Goal: Task Accomplishment & Management: Complete application form

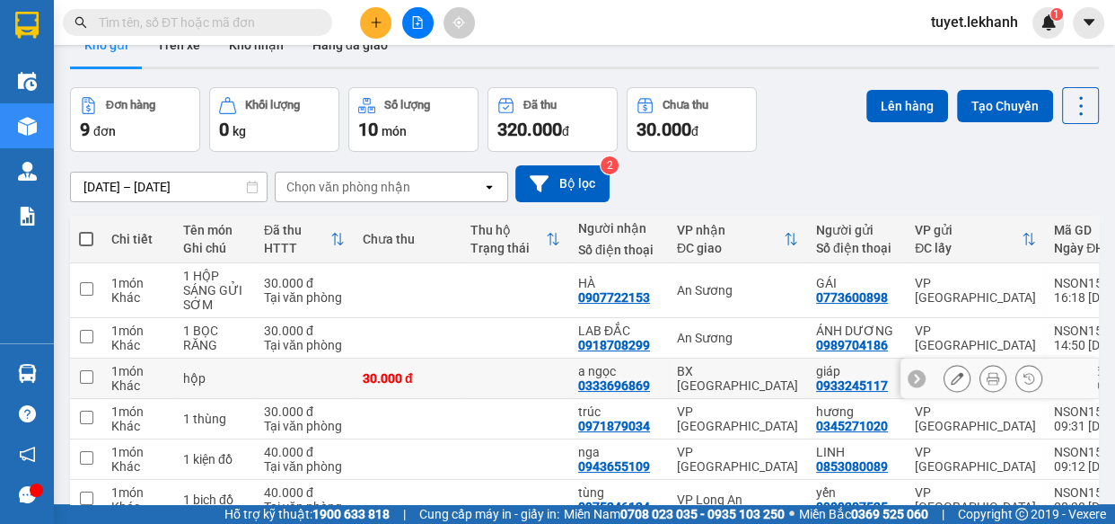
scroll to position [201, 0]
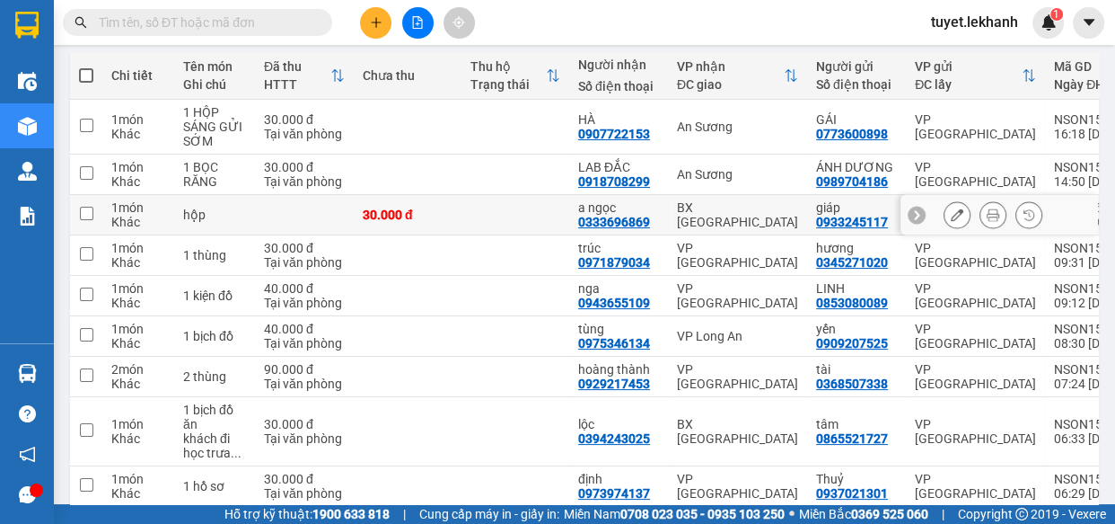
click at [945, 206] on button at bounding box center [957, 214] width 25 height 31
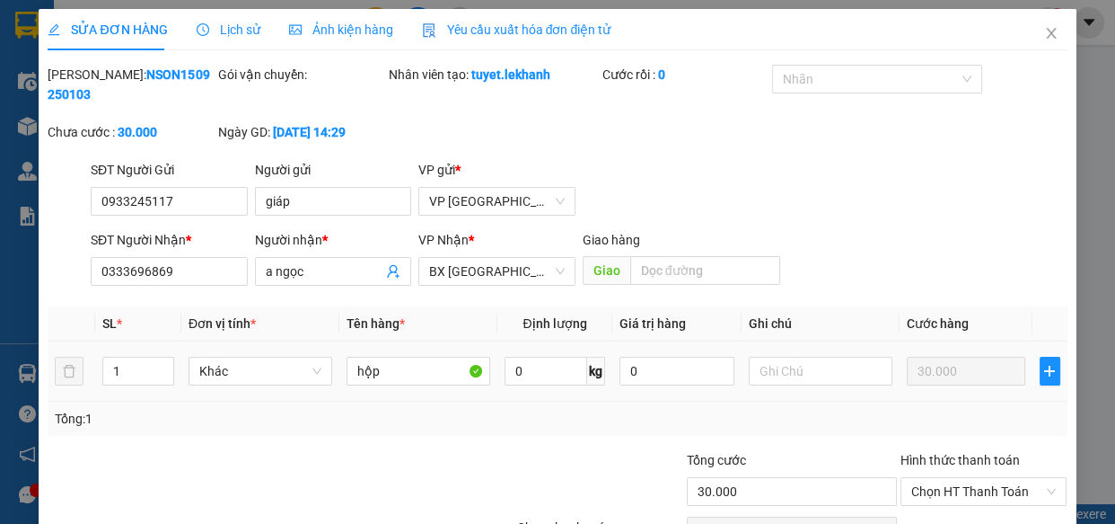
type input "0933245117"
type input "giáp"
type input "0333696869"
type input "a ngọc"
type input "30.000"
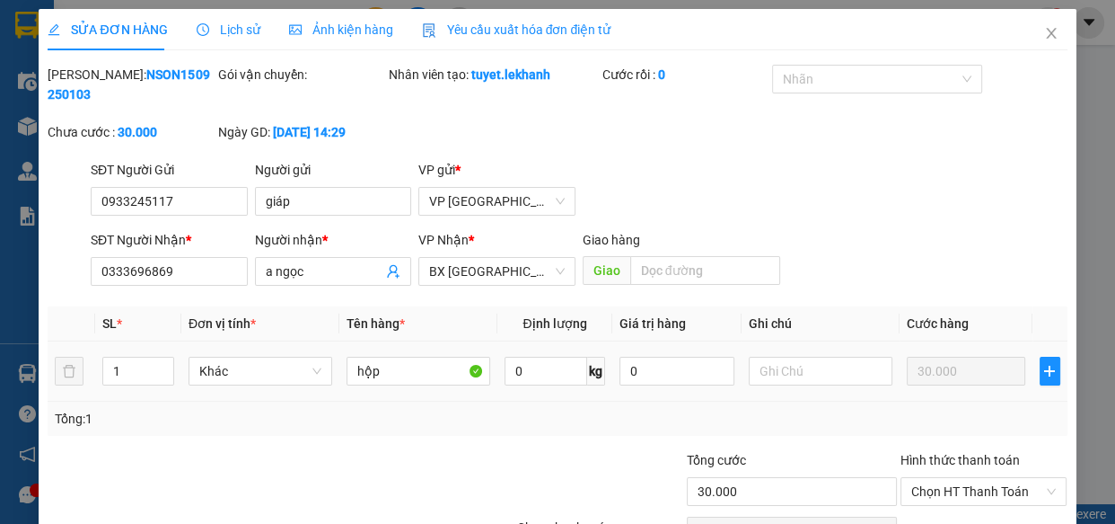
type input "30.000"
click at [771, 350] on td at bounding box center [821, 371] width 158 height 60
click at [771, 373] on input "text" at bounding box center [821, 371] width 144 height 29
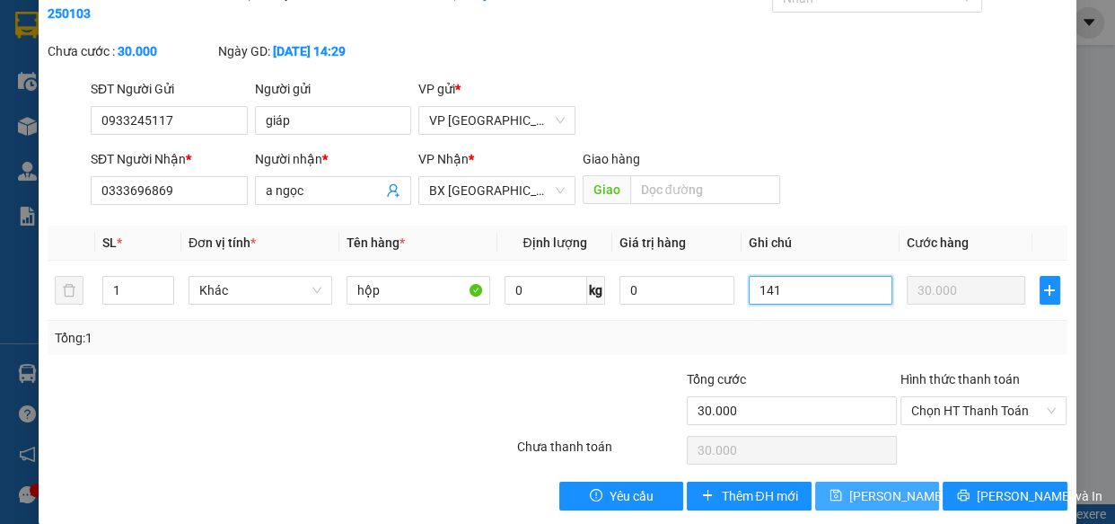
type input "141"
click at [850, 488] on span "[PERSON_NAME] thay đổi" at bounding box center [922, 496] width 144 height 20
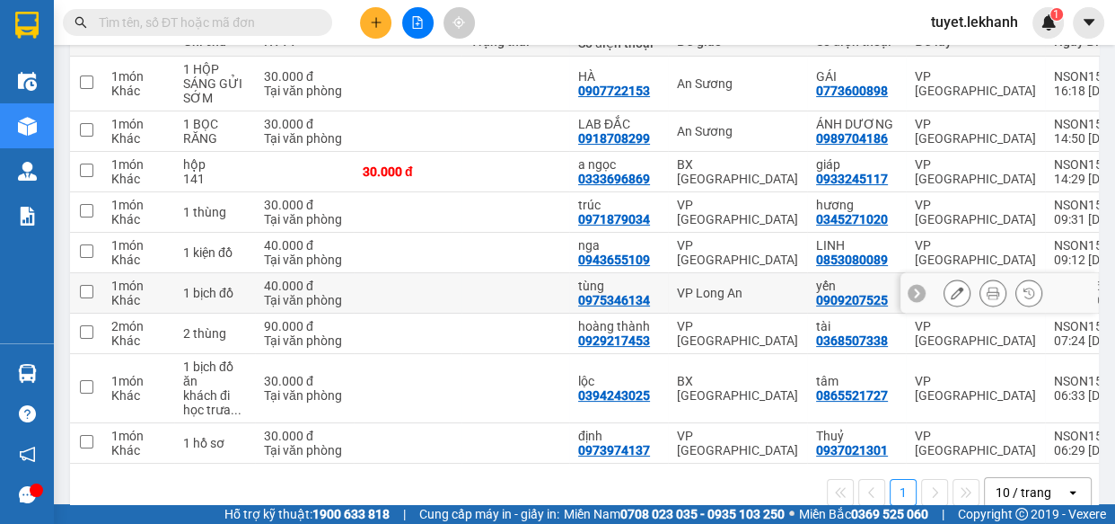
scroll to position [163, 0]
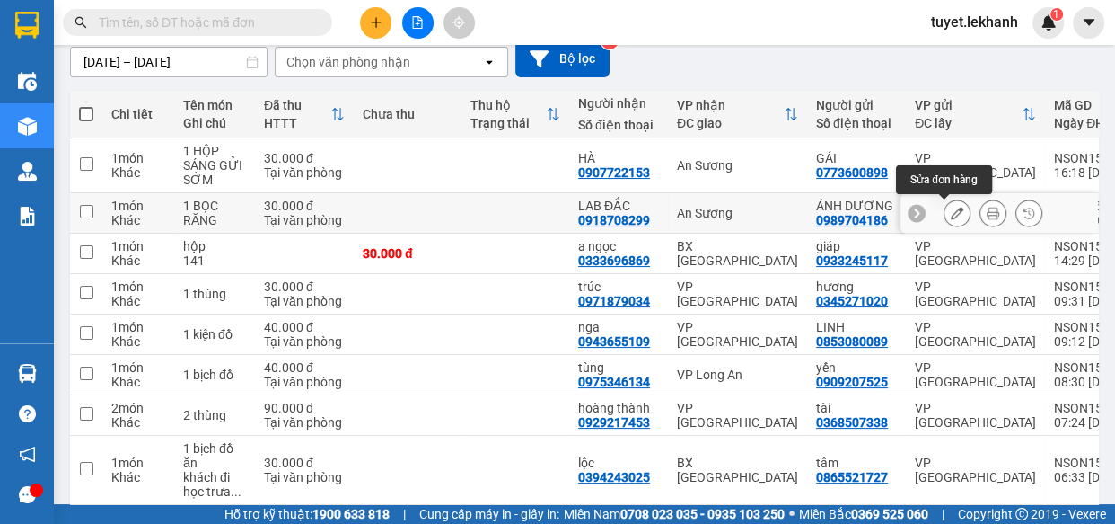
click at [951, 210] on icon at bounding box center [957, 213] width 13 height 13
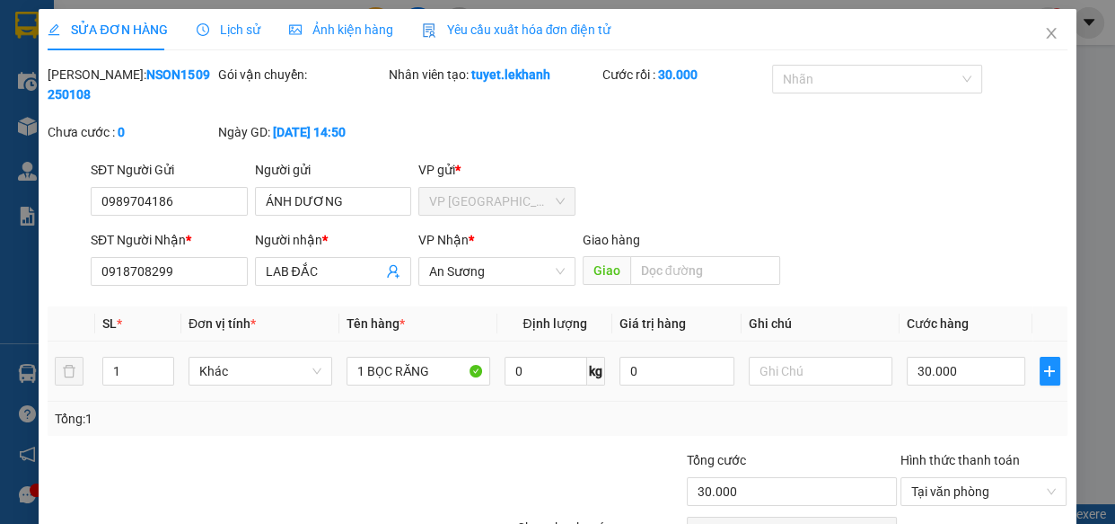
type input "0989704186"
type input "ÁNH DƯƠNG"
type input "0918708299"
type input "LAB ĐẮC"
type input "30.000"
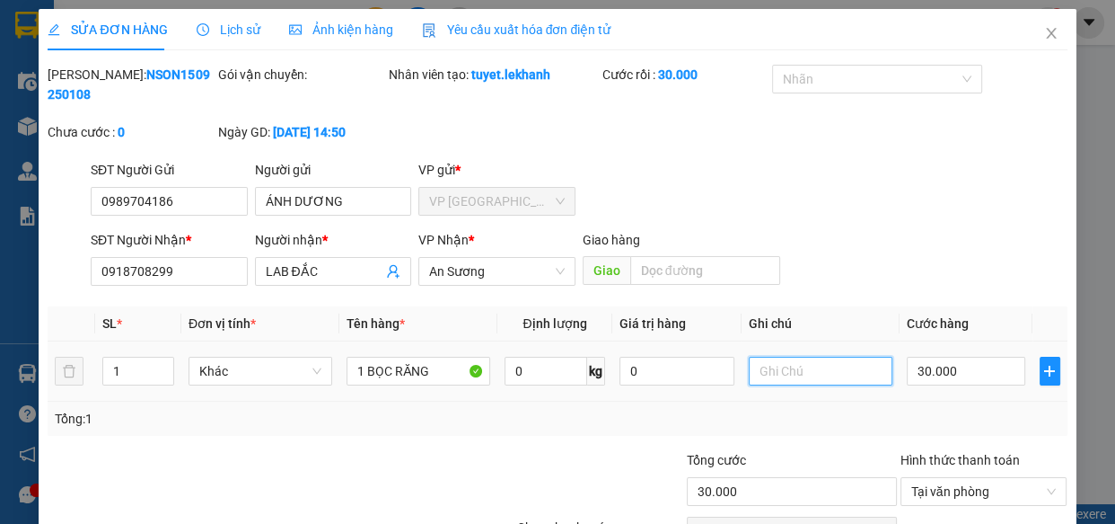
click at [773, 368] on input "text" at bounding box center [821, 371] width 144 height 29
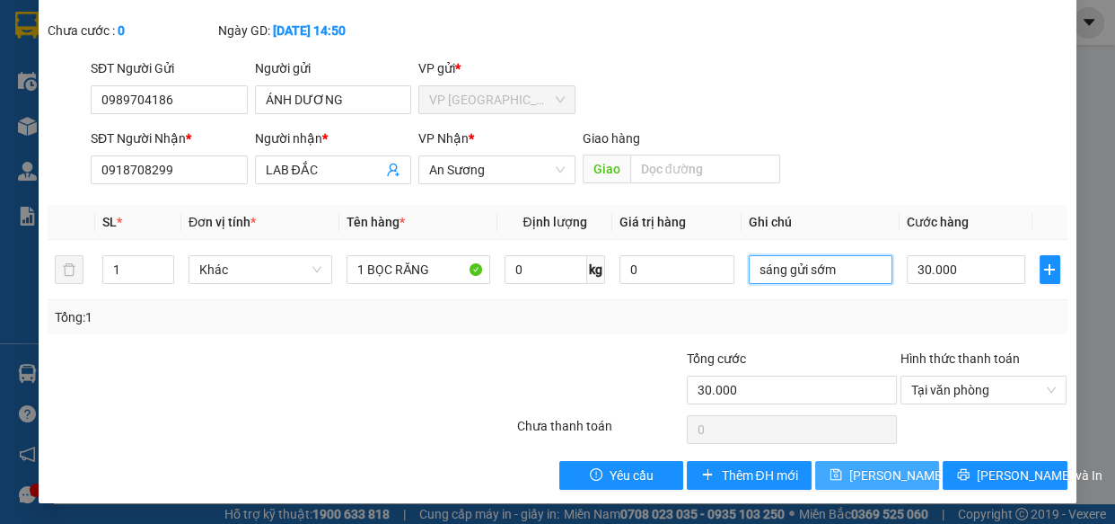
type input "sáng gửi sớm"
click at [864, 471] on span "[PERSON_NAME] thay đổi" at bounding box center [922, 475] width 144 height 20
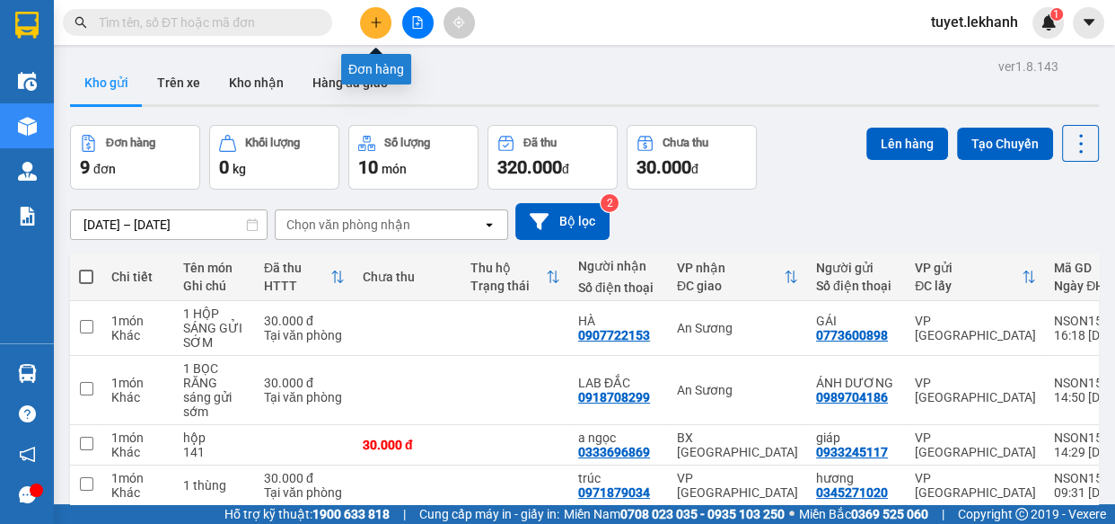
click at [367, 22] on button at bounding box center [375, 22] width 31 height 31
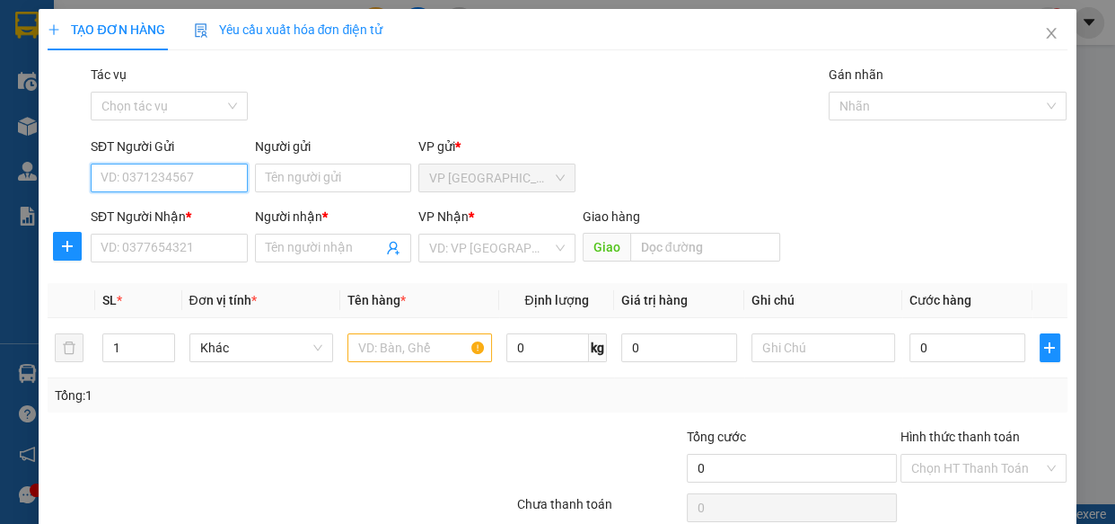
click at [162, 180] on input "SĐT Người Gửi" at bounding box center [169, 177] width 157 height 29
type input "0975797294"
click at [202, 211] on div "0975797294 - [PERSON_NAME]" at bounding box center [189, 214] width 177 height 20
type input "[PERSON_NAME]"
type input "0775008924"
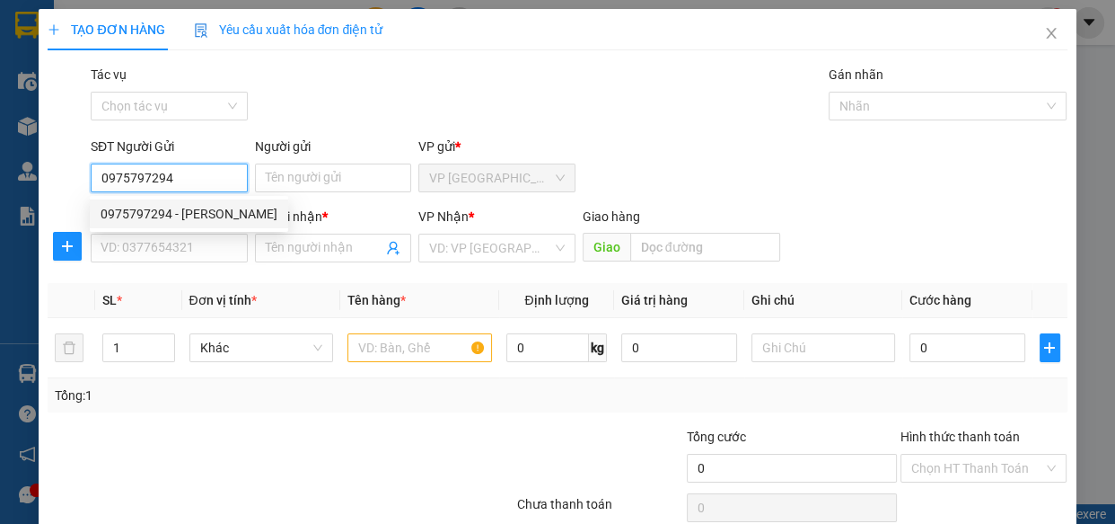
type input "cầm"
type input "100.000"
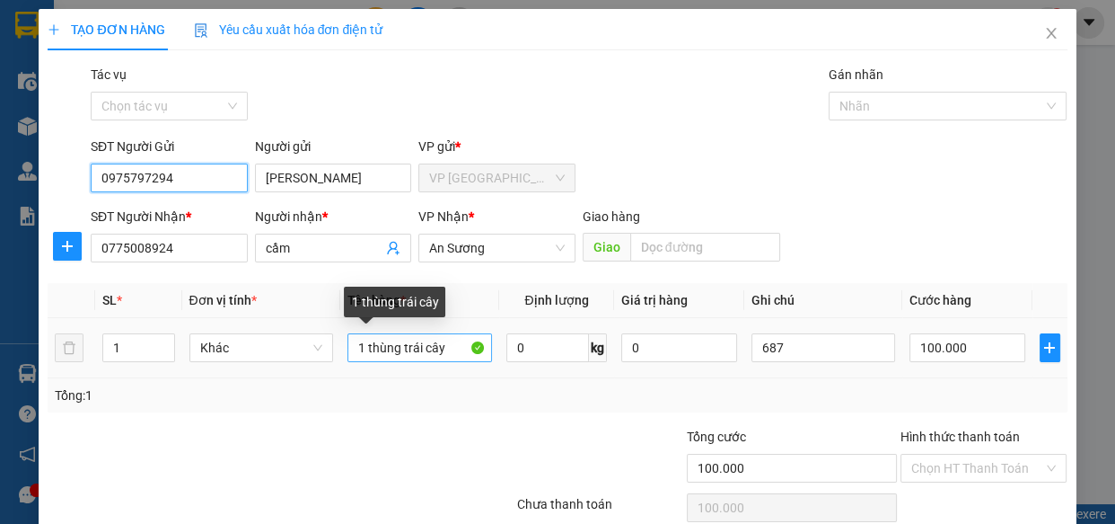
type input "0975797294"
drag, startPoint x: 401, startPoint y: 341, endPoint x: 446, endPoint y: 346, distance: 45.1
click at [446, 346] on input "1 thùng trái cây" at bounding box center [420, 347] width 145 height 29
type input "1 thùng +1 bao"
click at [560, 382] on div "Tổng: 1" at bounding box center [557, 395] width 1019 height 34
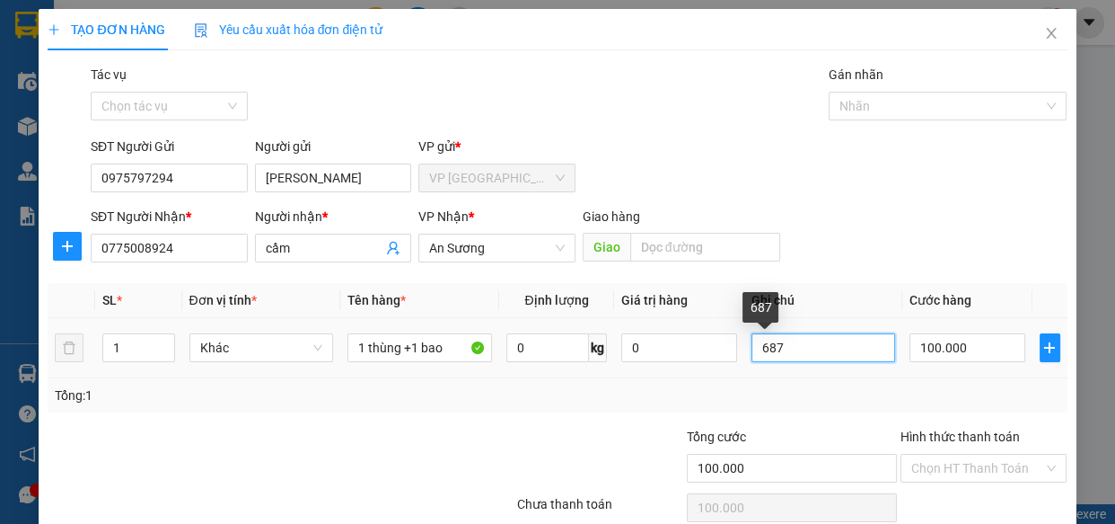
click at [835, 350] on input "687" at bounding box center [824, 347] width 145 height 29
type input "6"
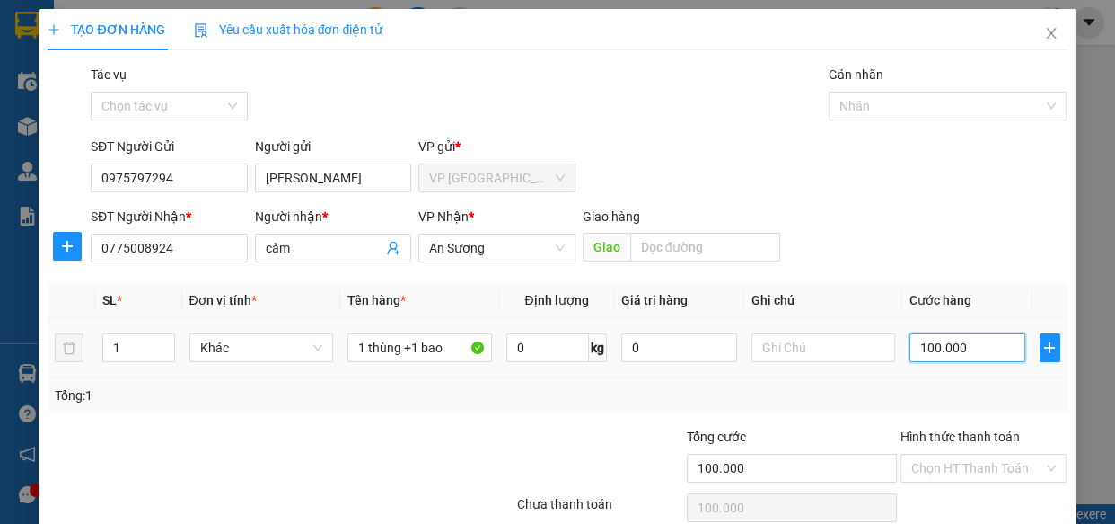
click at [976, 349] on input "100.000" at bounding box center [968, 347] width 116 height 29
type input "1"
type input "16"
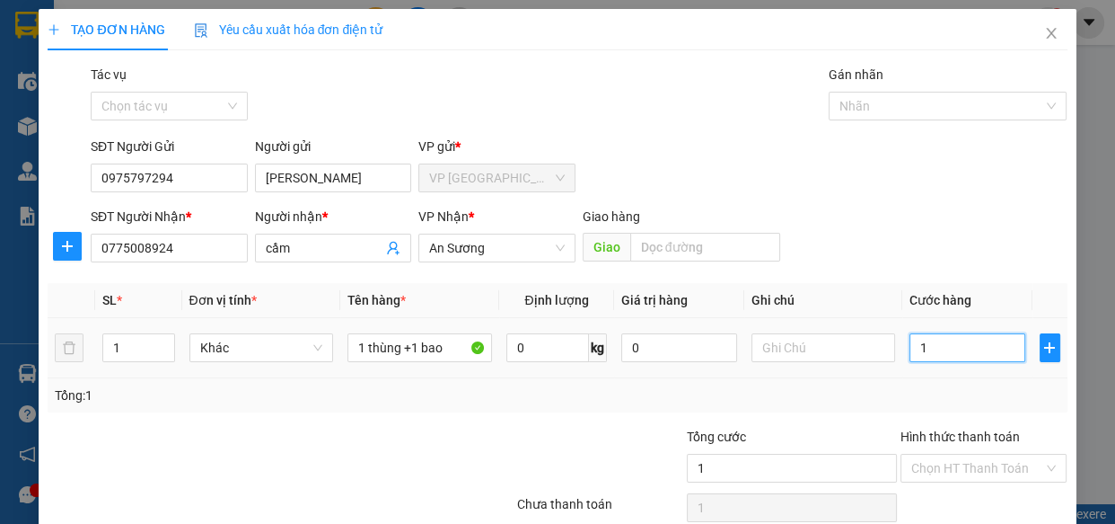
type input "16"
type input "160"
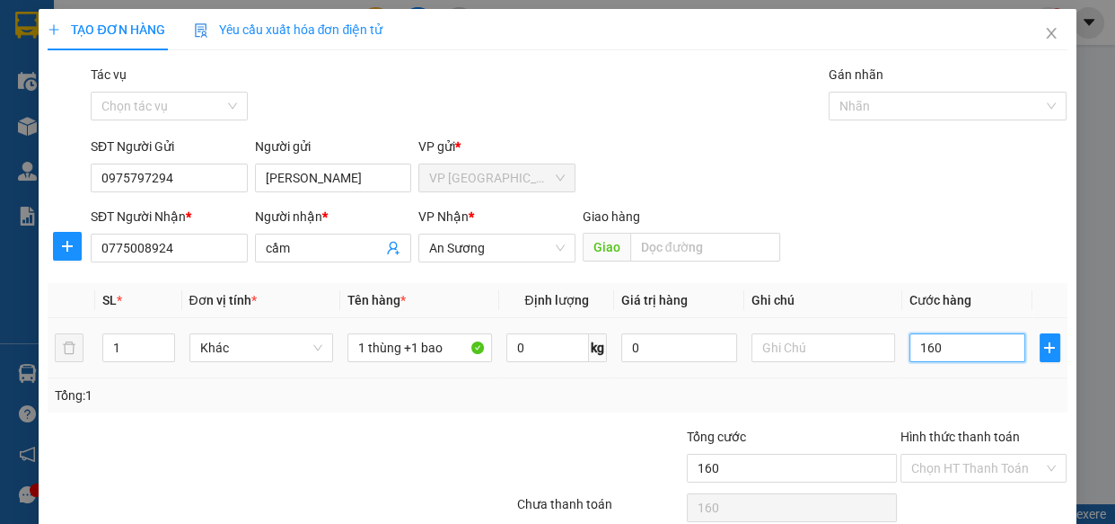
type input "1.600"
type input "16.000"
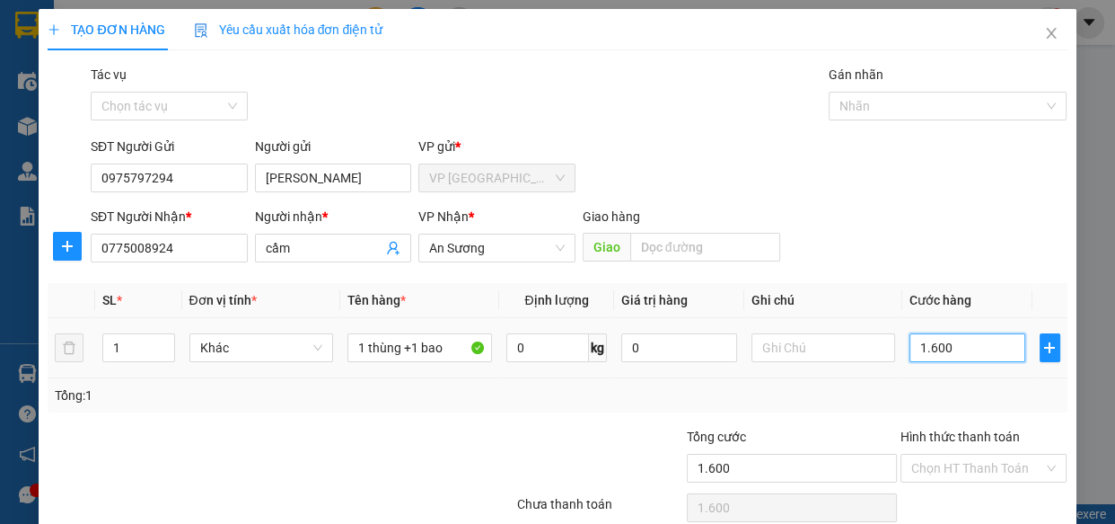
type input "16.000"
type input "160.000"
click at [999, 382] on div "Tổng: 1" at bounding box center [557, 395] width 1019 height 34
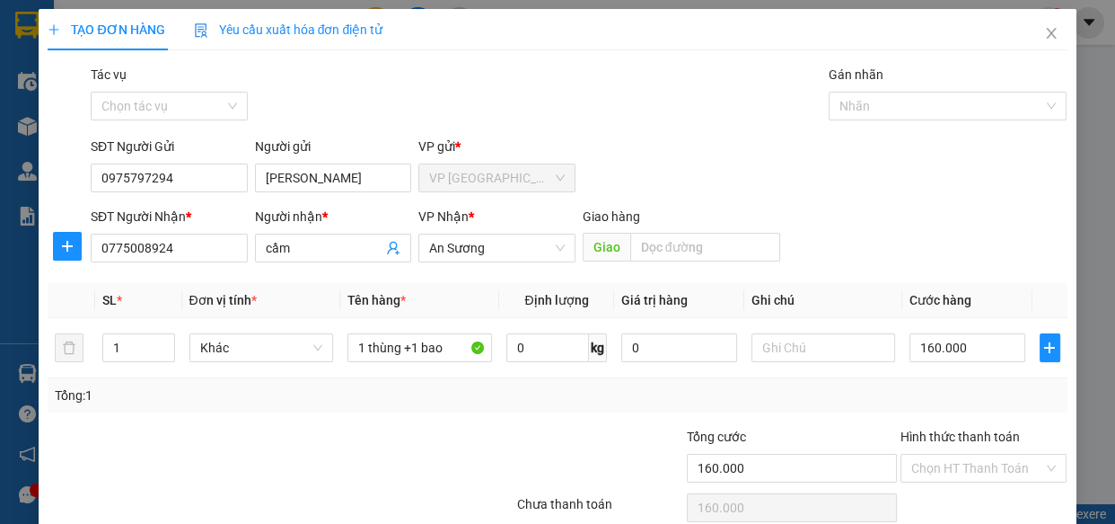
scroll to position [78, 0]
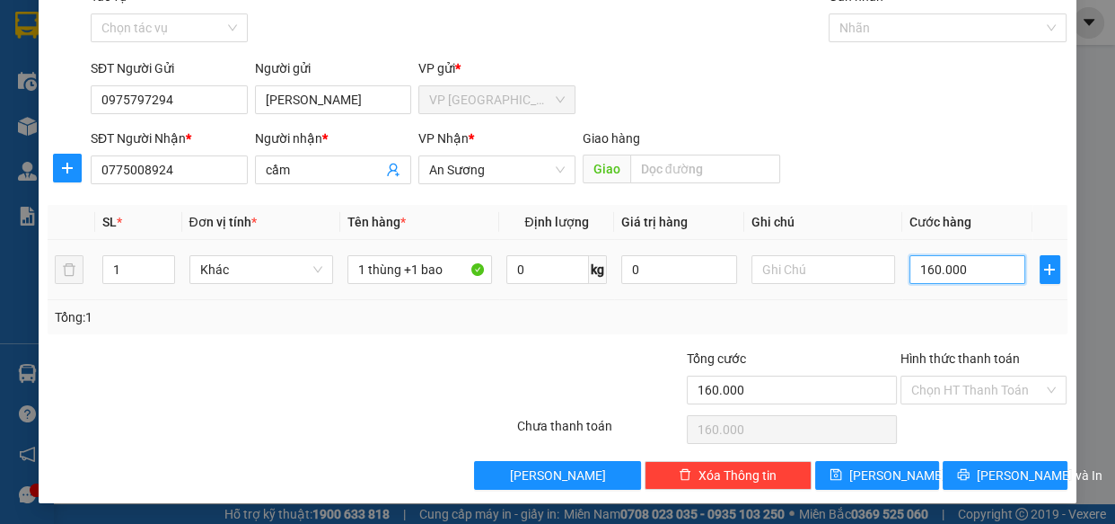
click at [955, 269] on input "160.000" at bounding box center [968, 269] width 116 height 29
type input "1"
type input "15"
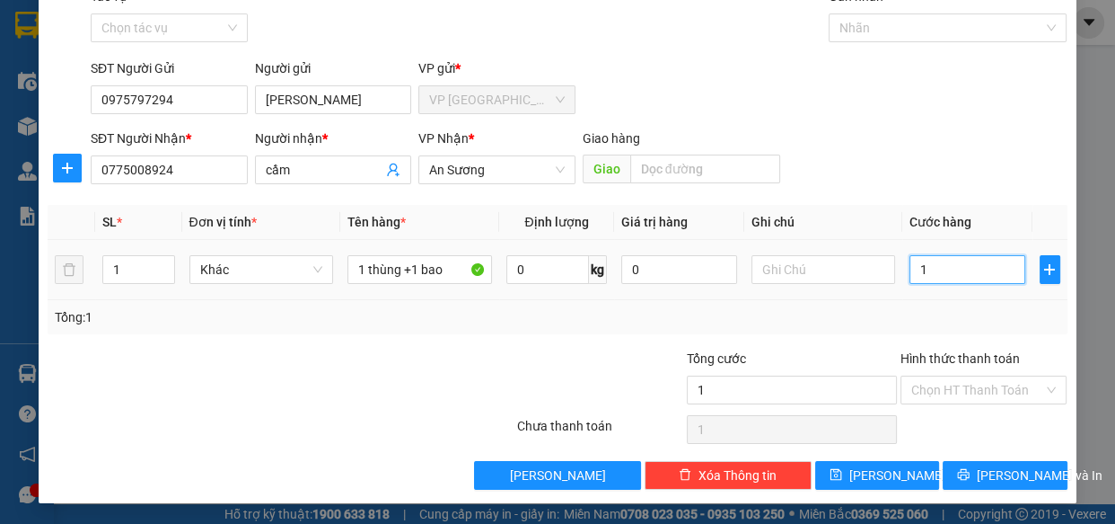
type input "15"
type input "150"
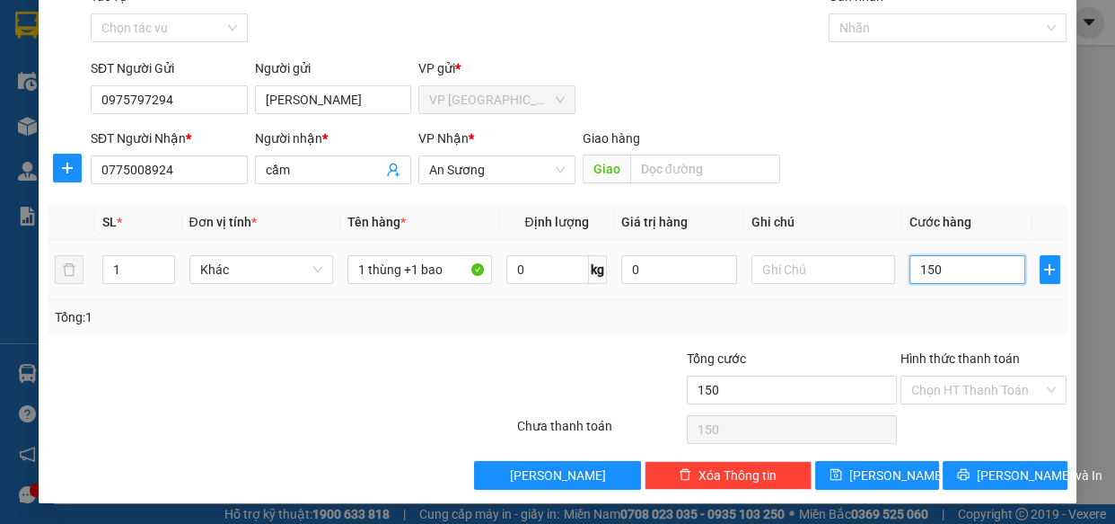
type input "1.500"
type input "15.000"
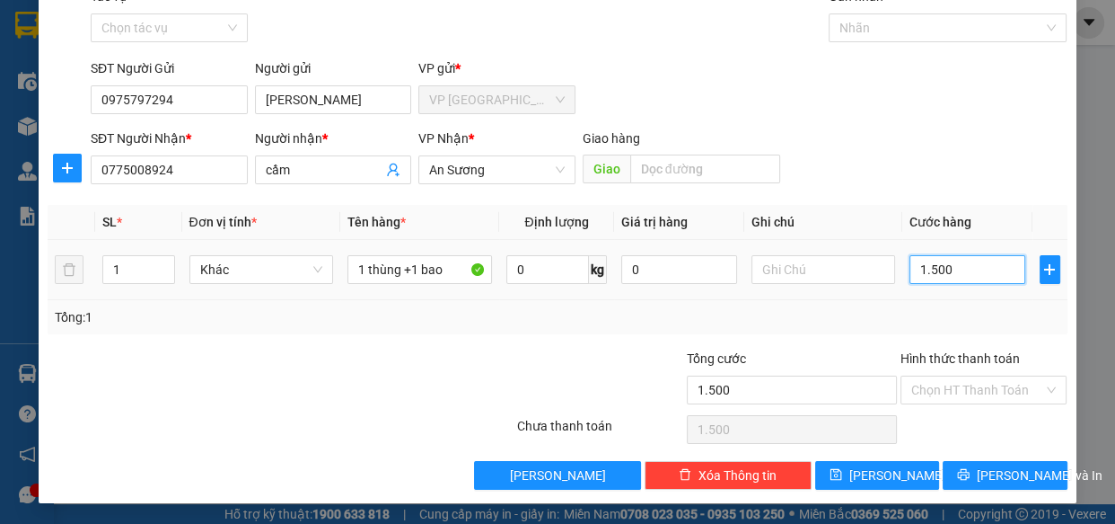
type input "15.000"
type input "150.000"
click at [943, 327] on div "Tổng: 1" at bounding box center [557, 317] width 1019 height 34
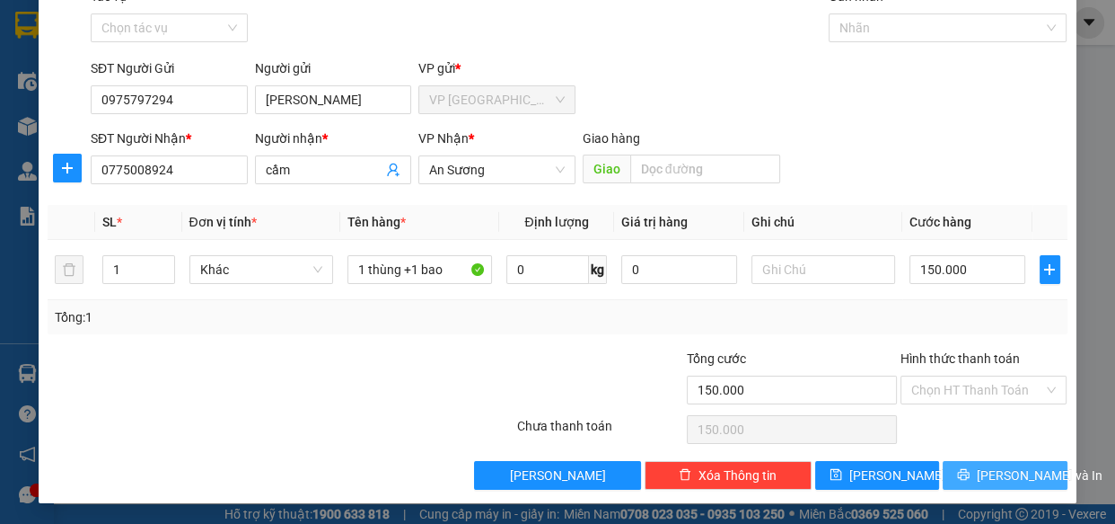
click at [1000, 478] on span "[PERSON_NAME] và In" at bounding box center [1040, 475] width 126 height 20
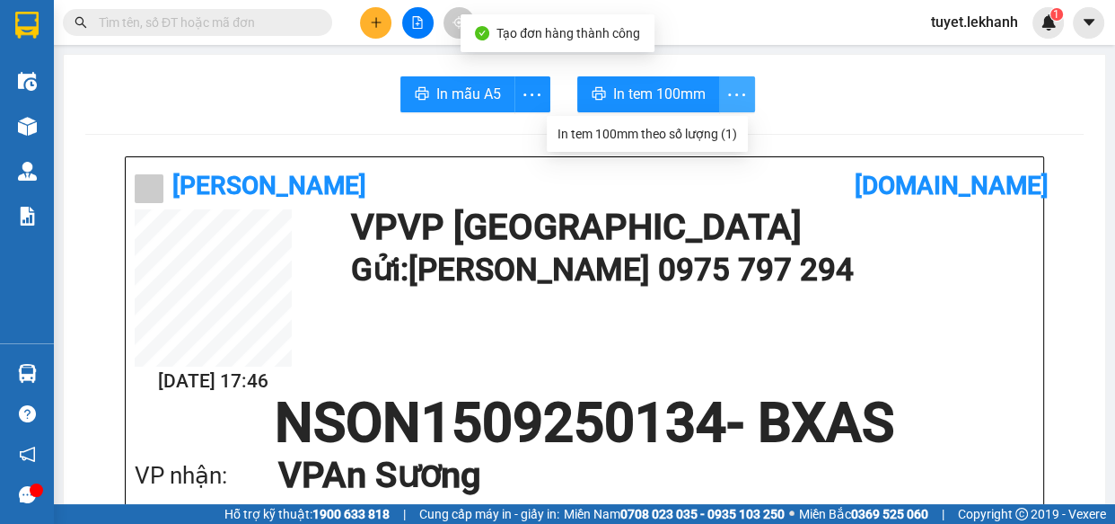
click at [726, 88] on icon "more" at bounding box center [737, 95] width 22 height 22
click at [718, 133] on div "In tem 100mm theo số lượng (1)" at bounding box center [648, 134] width 180 height 20
click at [734, 92] on icon "more" at bounding box center [737, 95] width 22 height 22
click at [728, 89] on icon "more" at bounding box center [737, 95] width 22 height 22
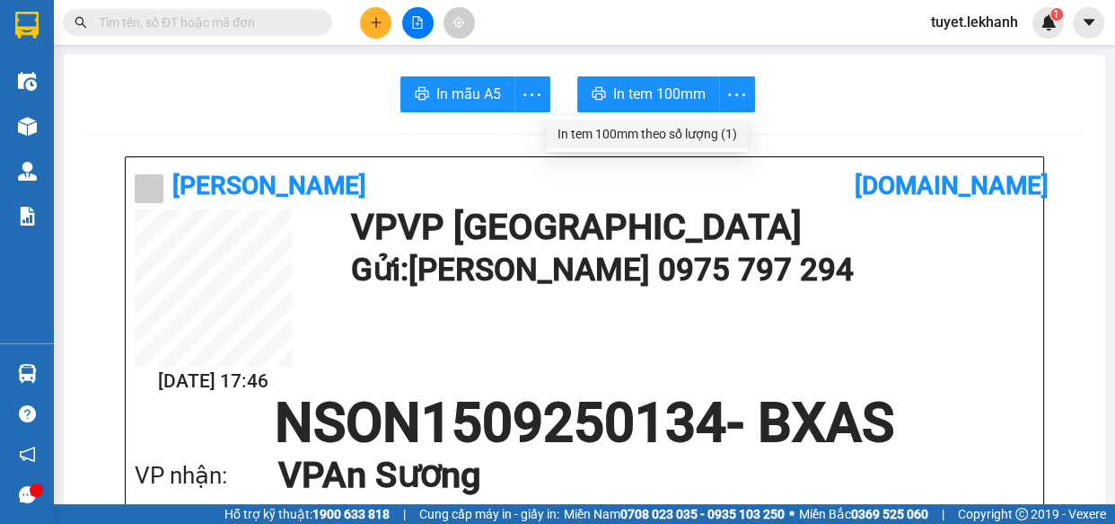
click at [726, 134] on div "In tem 100mm theo số lượng (1)" at bounding box center [648, 134] width 180 height 20
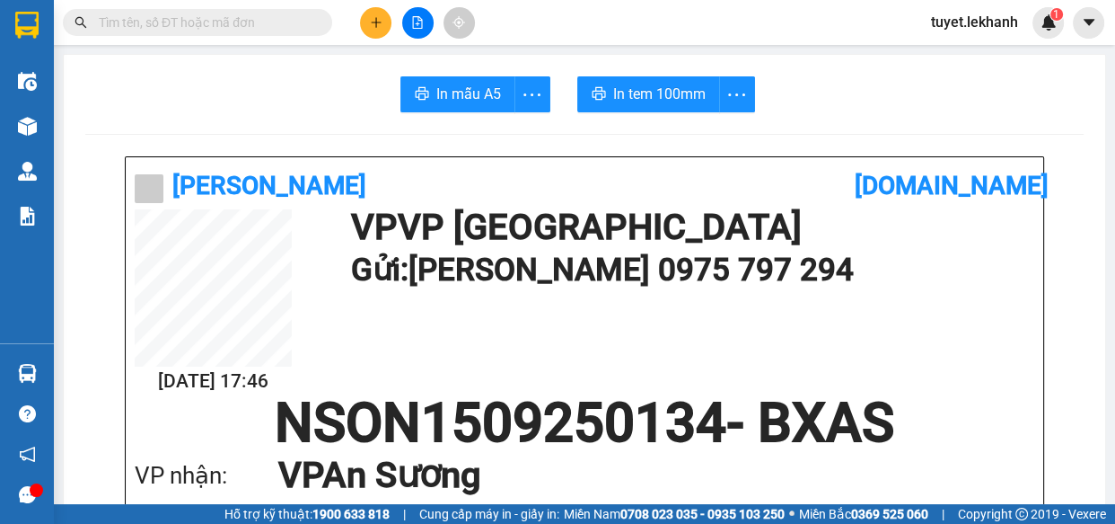
scroll to position [326, 0]
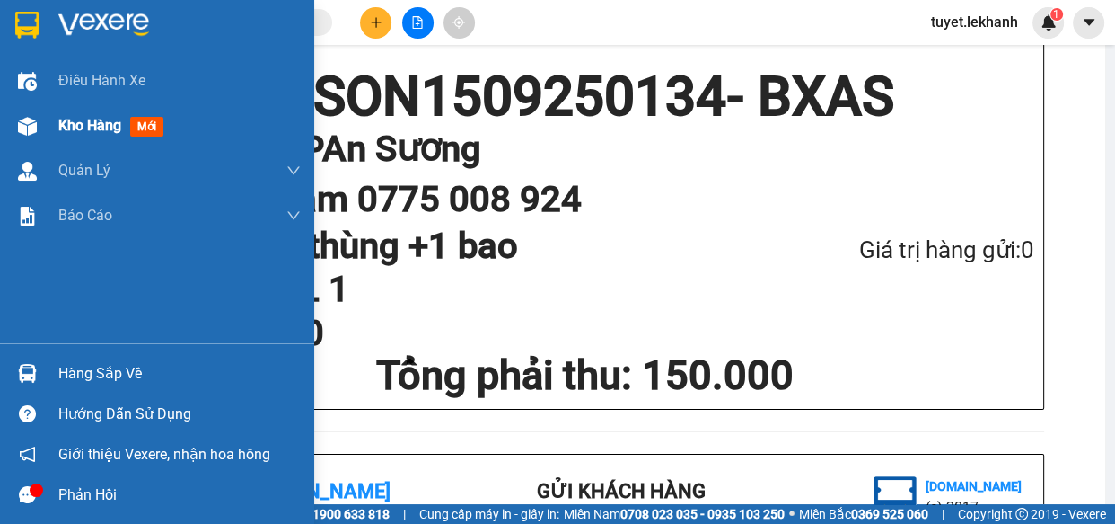
click at [33, 127] on img at bounding box center [27, 126] width 19 height 19
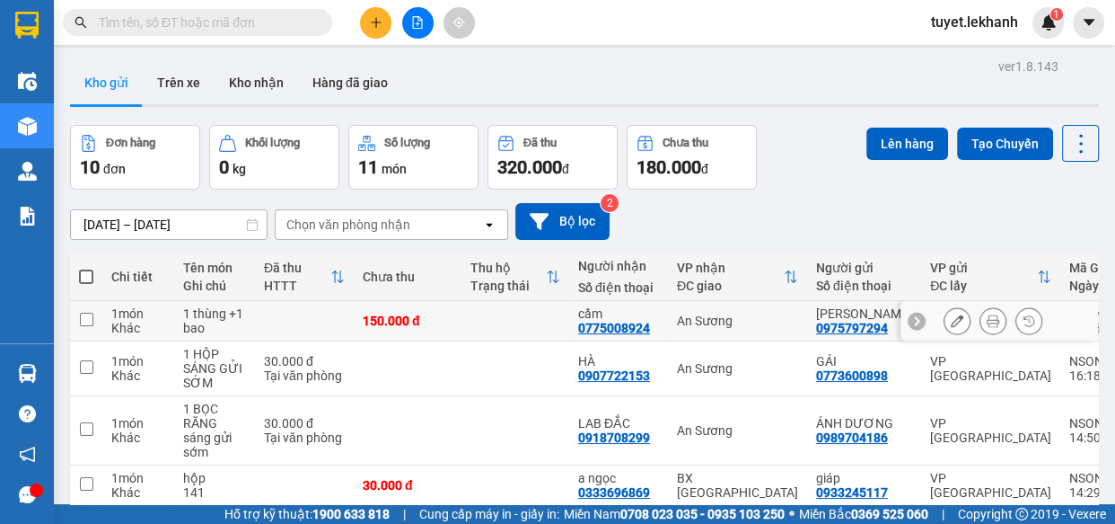
click at [506, 320] on td at bounding box center [516, 321] width 108 height 40
checkbox input "true"
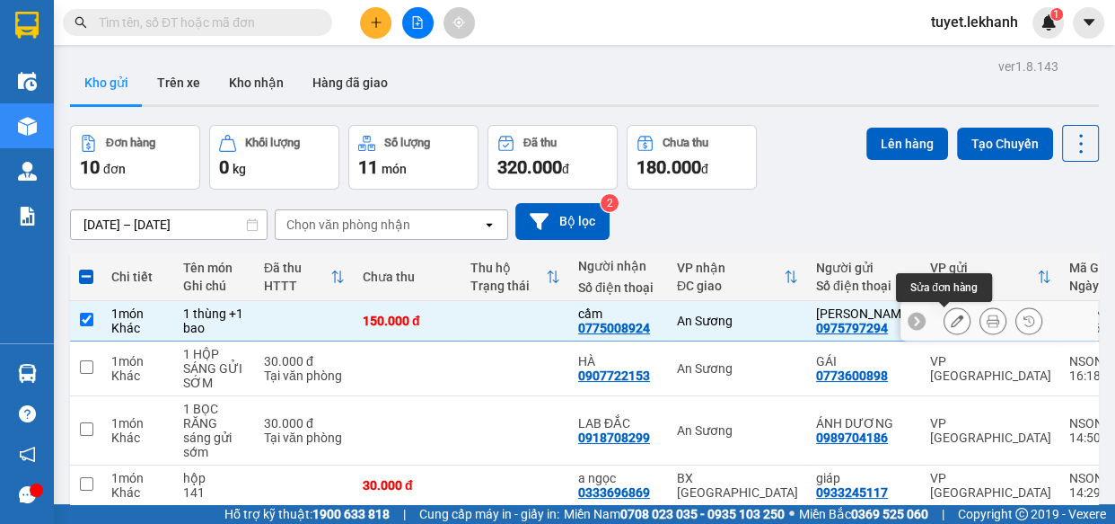
click at [951, 320] on icon at bounding box center [957, 320] width 13 height 13
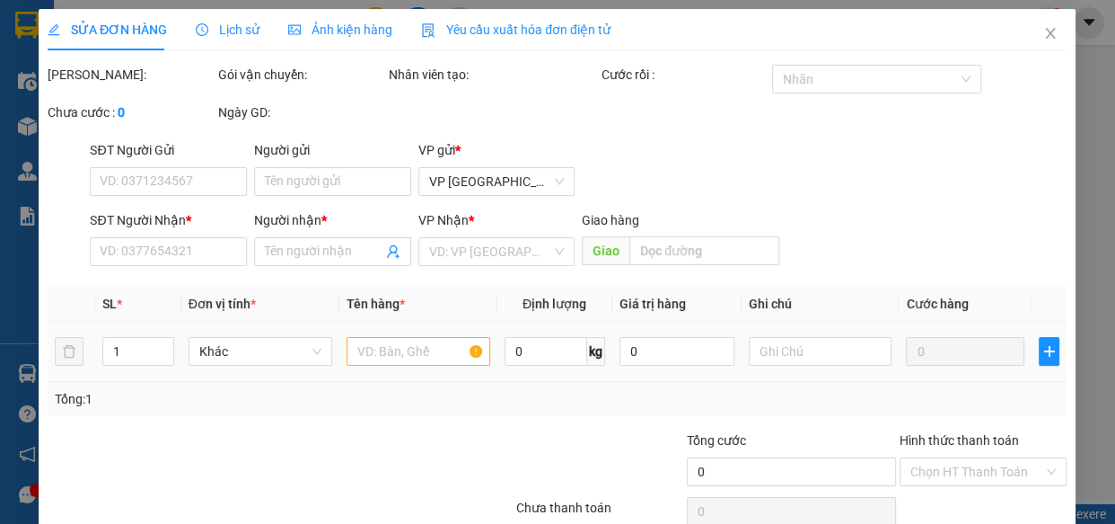
type input "0975797294"
type input "[PERSON_NAME]"
type input "0775008924"
type input "cầm"
type input "150.000"
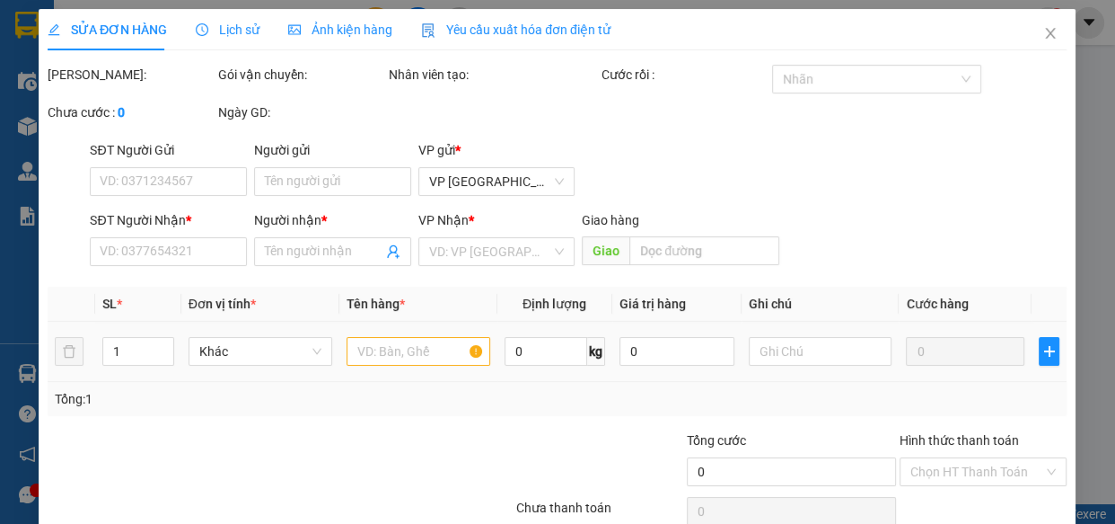
type input "150.000"
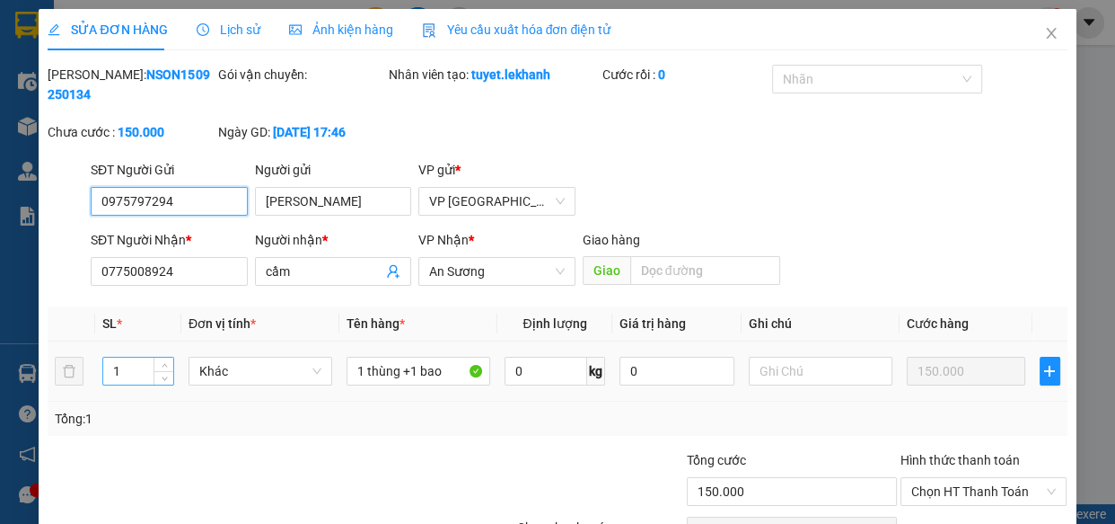
drag, startPoint x: 156, startPoint y: 370, endPoint x: 122, endPoint y: 377, distance: 34.9
click at [122, 377] on div "1" at bounding box center [138, 371] width 72 height 29
click at [122, 377] on input "1" at bounding box center [138, 370] width 70 height 27
type input "2"
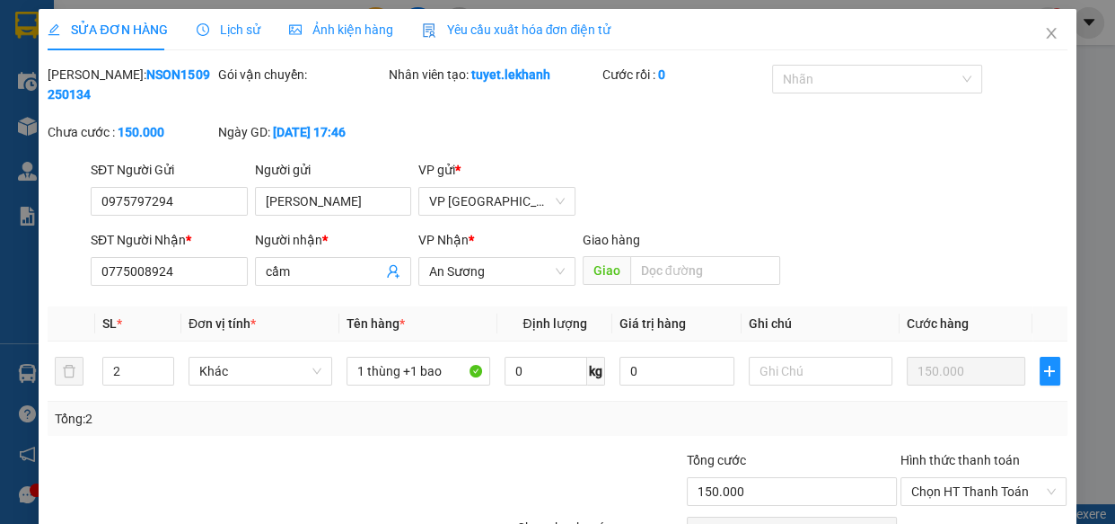
click at [304, 428] on div "Tổng: 2" at bounding box center [557, 418] width 1019 height 34
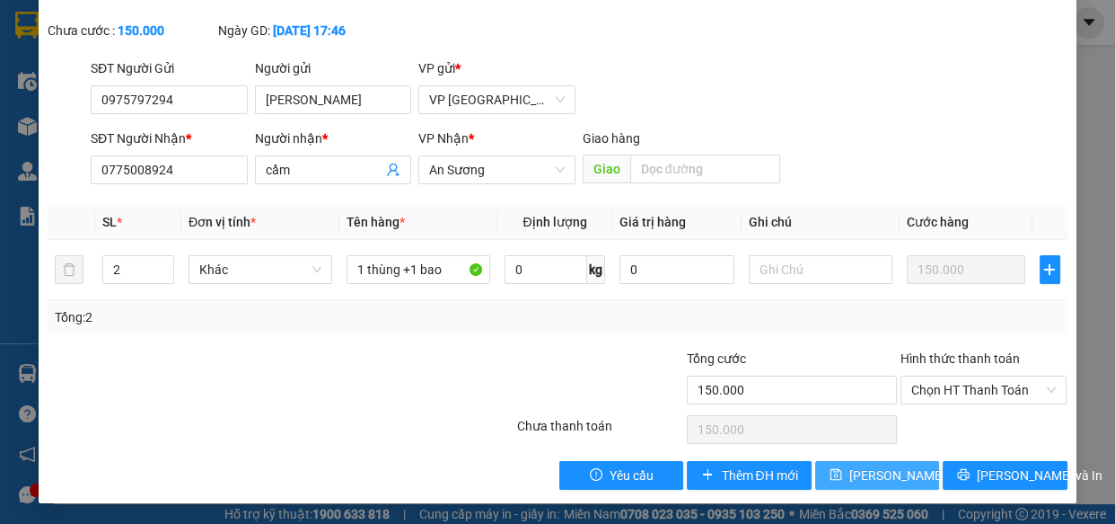
click at [885, 472] on span "[PERSON_NAME] thay đổi" at bounding box center [922, 475] width 144 height 20
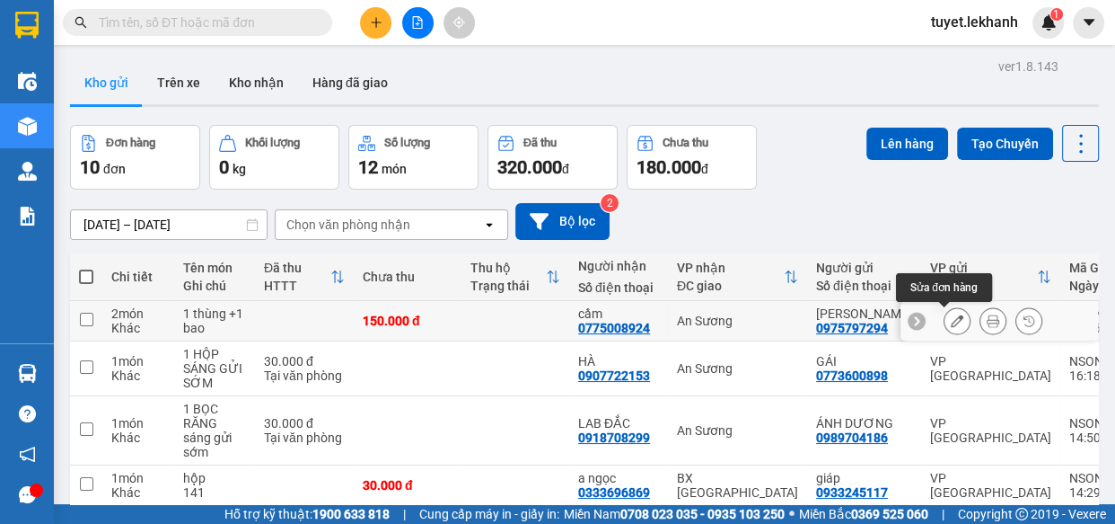
click at [945, 320] on button at bounding box center [957, 320] width 25 height 31
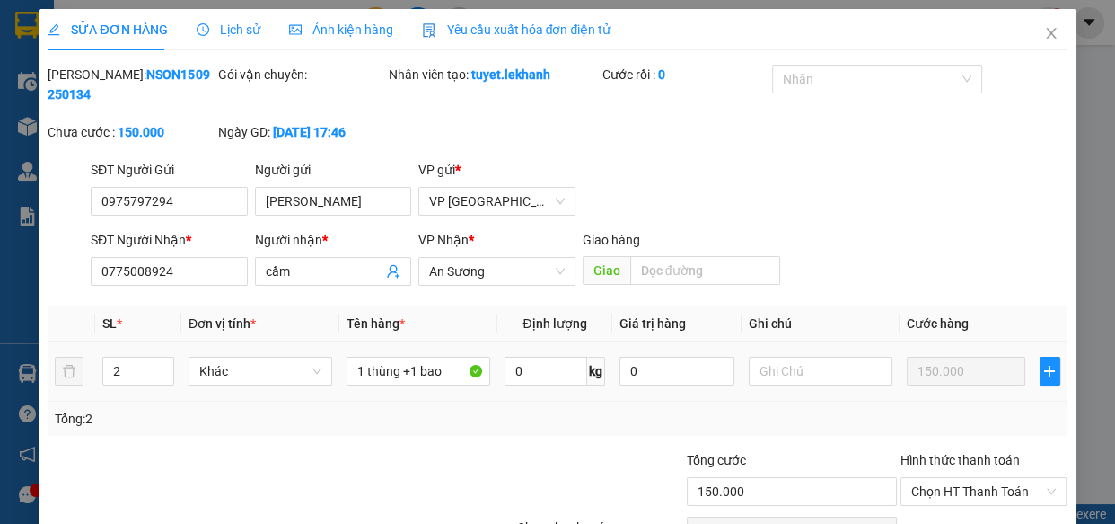
type input "0975797294"
type input "[PERSON_NAME]"
type input "0775008924"
type input "cầm"
type input "150.000"
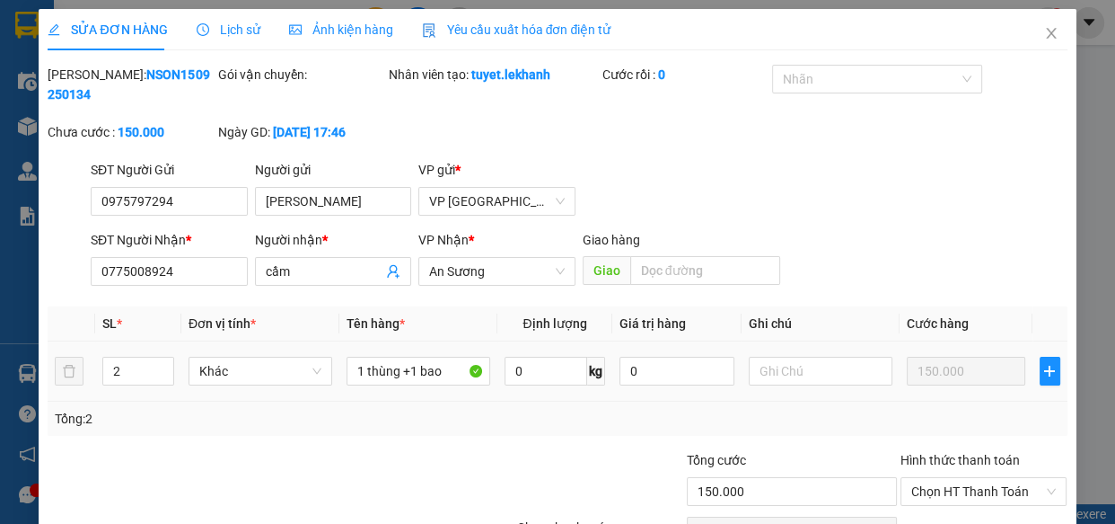
type input "150.000"
click at [791, 347] on td at bounding box center [821, 371] width 158 height 60
click at [771, 373] on input "text" at bounding box center [821, 371] width 144 height 29
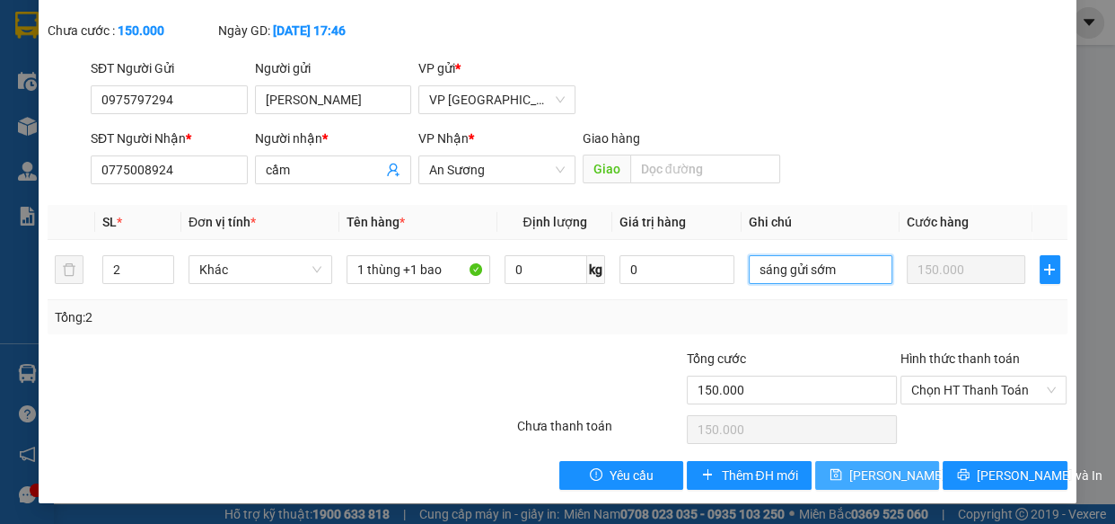
type input "sáng gửi sớm"
click at [850, 472] on span "[PERSON_NAME] thay đổi" at bounding box center [922, 475] width 144 height 20
